Goal: Information Seeking & Learning: Find contact information

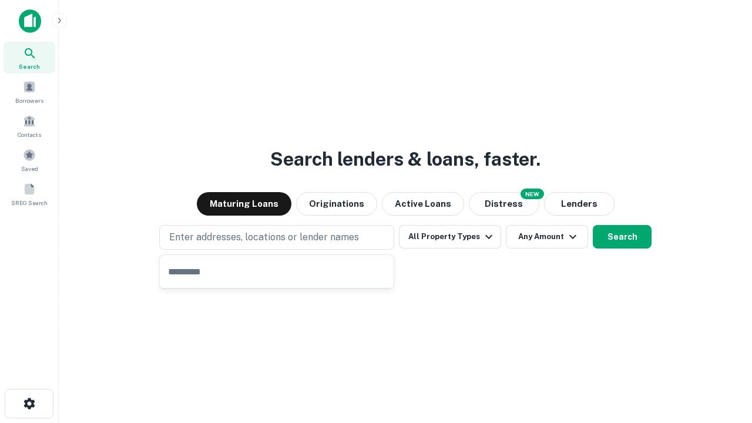
type input "**********"
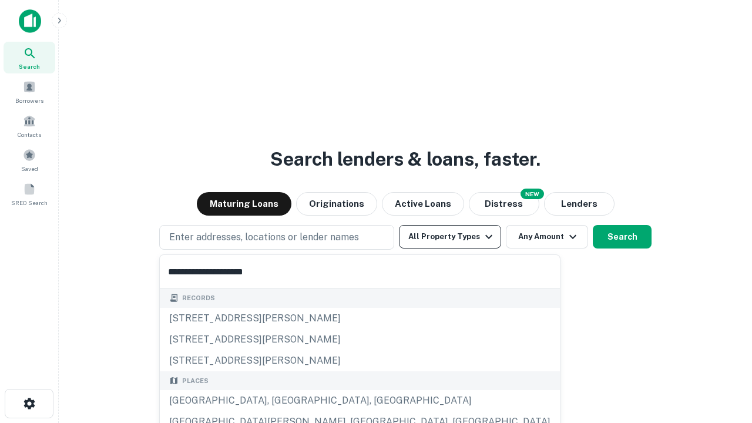
click at [281, 401] on div "[GEOGRAPHIC_DATA], [GEOGRAPHIC_DATA], [GEOGRAPHIC_DATA]" at bounding box center [360, 400] width 400 height 21
click at [450, 237] on button "All Property Types" at bounding box center [450, 236] width 102 height 23
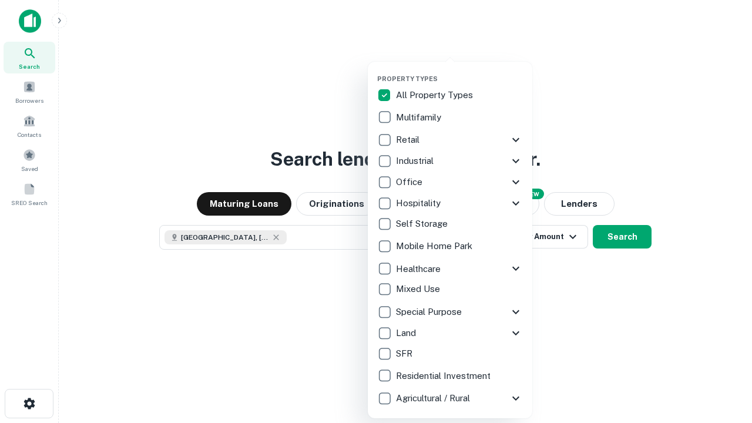
click at [459, 71] on button "button" at bounding box center [459, 71] width 164 height 1
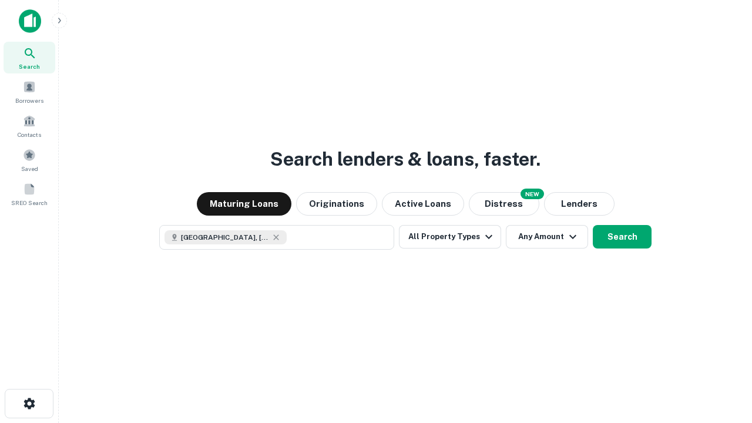
scroll to position [19, 0]
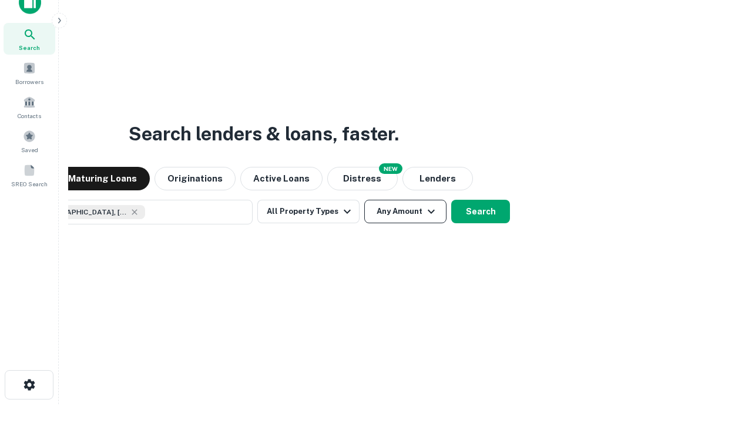
click at [364, 200] on button "Any Amount" at bounding box center [405, 211] width 82 height 23
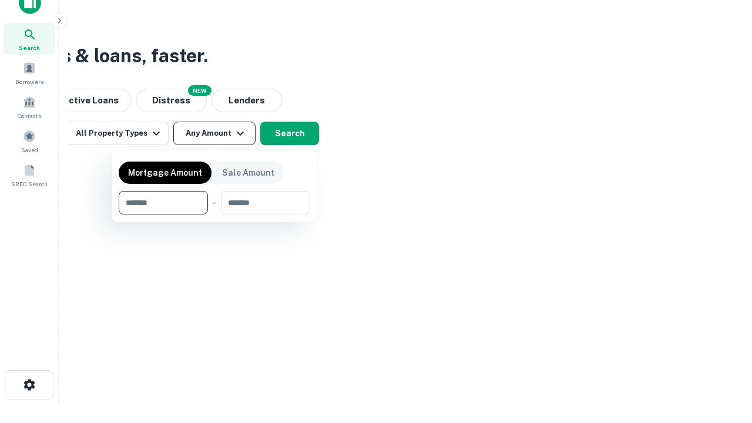
type input "*******"
click at [214, 214] on button "button" at bounding box center [214, 214] width 191 height 1
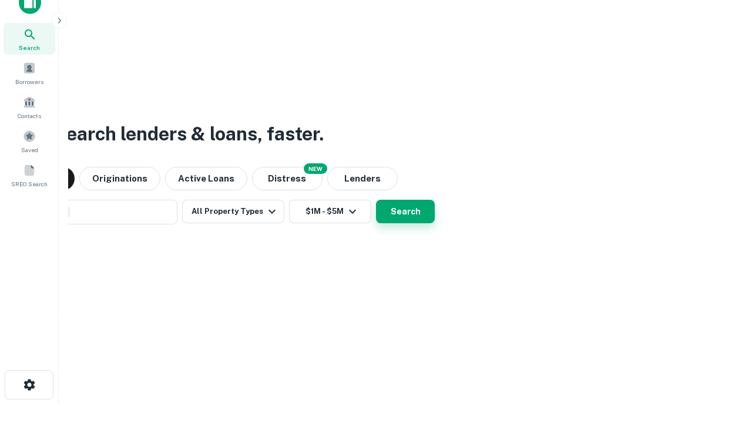
click at [376, 200] on button "Search" at bounding box center [405, 211] width 59 height 23
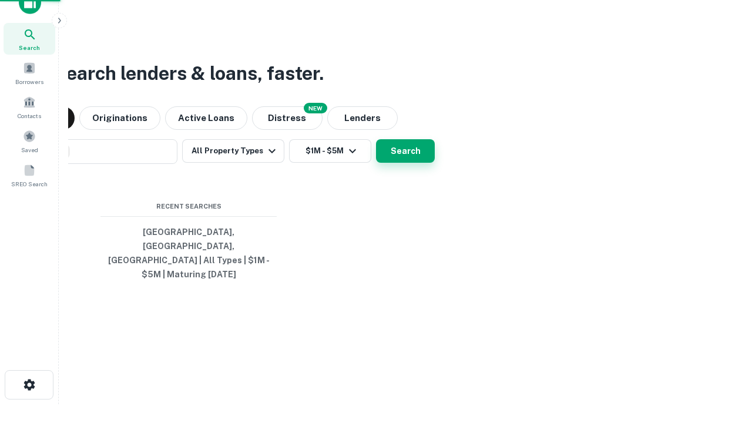
scroll to position [38, 332]
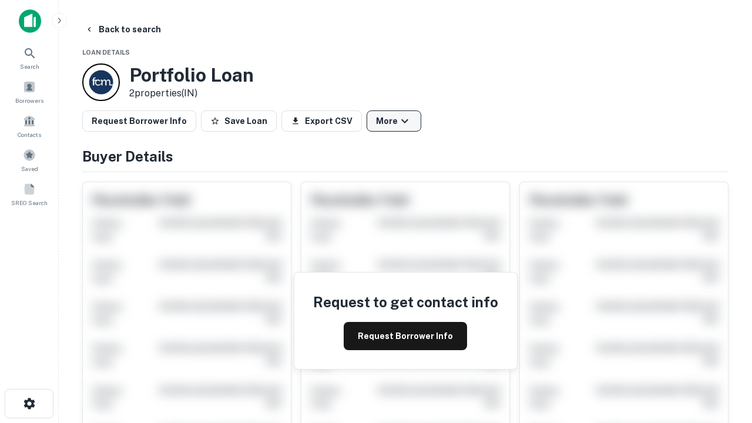
click at [393, 121] on button "More" at bounding box center [393, 120] width 55 height 21
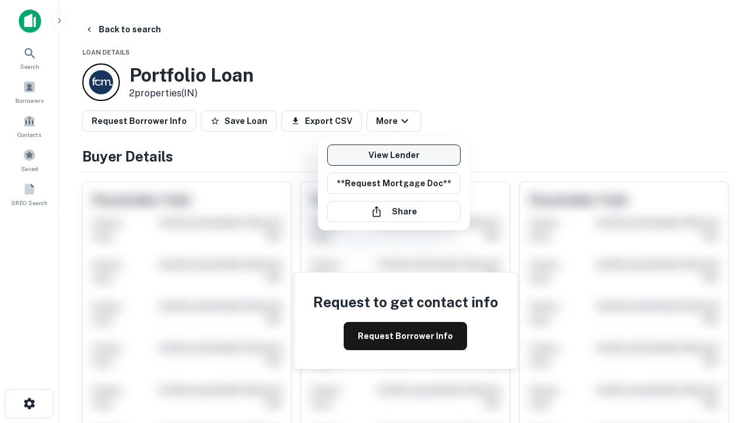
click at [393, 155] on link "View Lender" at bounding box center [393, 154] width 133 height 21
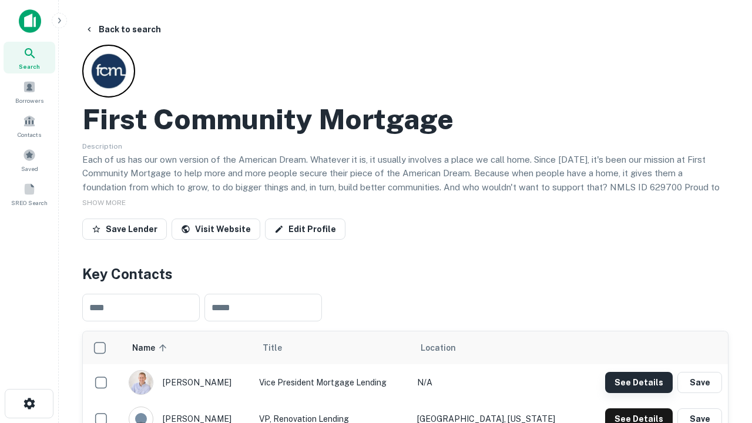
click at [638, 382] on button "See Details" at bounding box center [639, 382] width 68 height 21
click at [29, 403] on icon "button" at bounding box center [29, 403] width 14 height 14
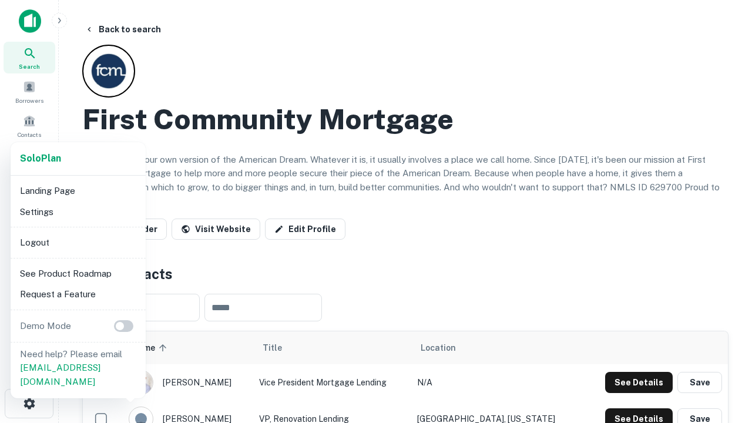
click at [78, 242] on li "Logout" at bounding box center [78, 242] width 126 height 21
